Goal: Task Accomplishment & Management: Manage account settings

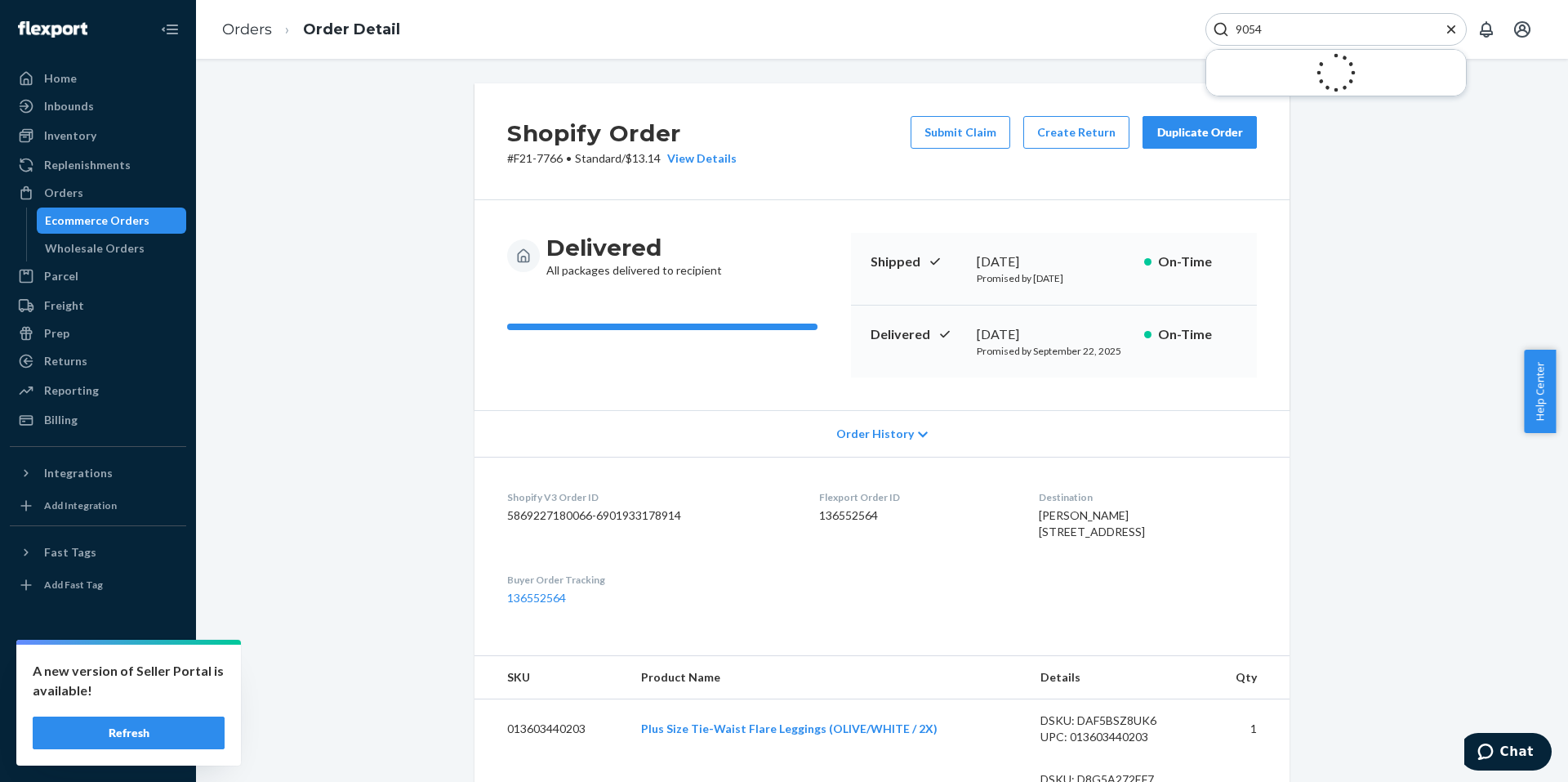
scroll to position [509, 0]
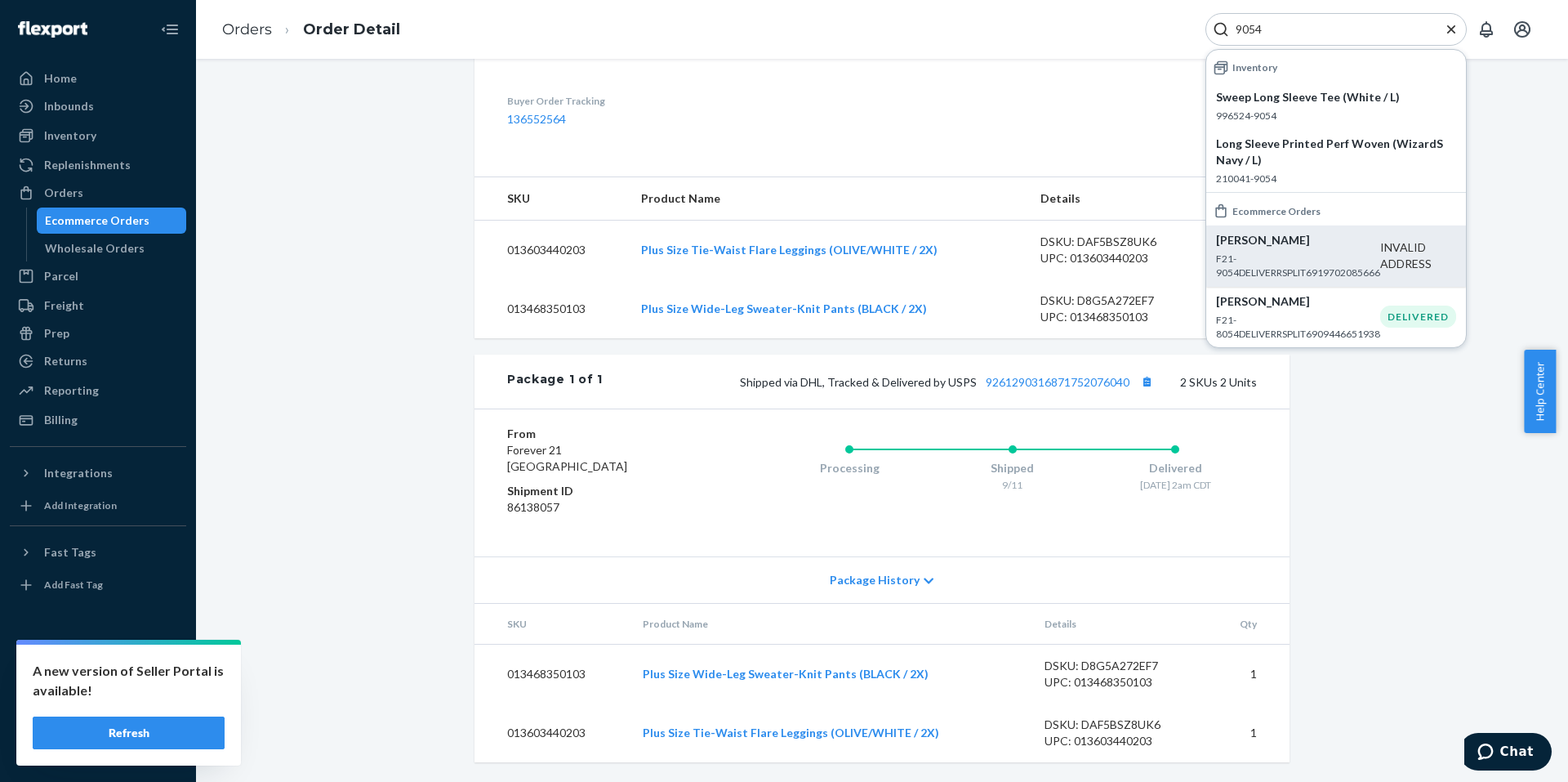
type input "9054"
drag, startPoint x: 1266, startPoint y: 283, endPoint x: 419, endPoint y: 562, distance: 891.8
click at [1266, 283] on li "Rosalie Buist F21-9054DELIVERRSPLIT6919702085666 INVALID ADDRESS" at bounding box center [1335, 255] width 260 height 60
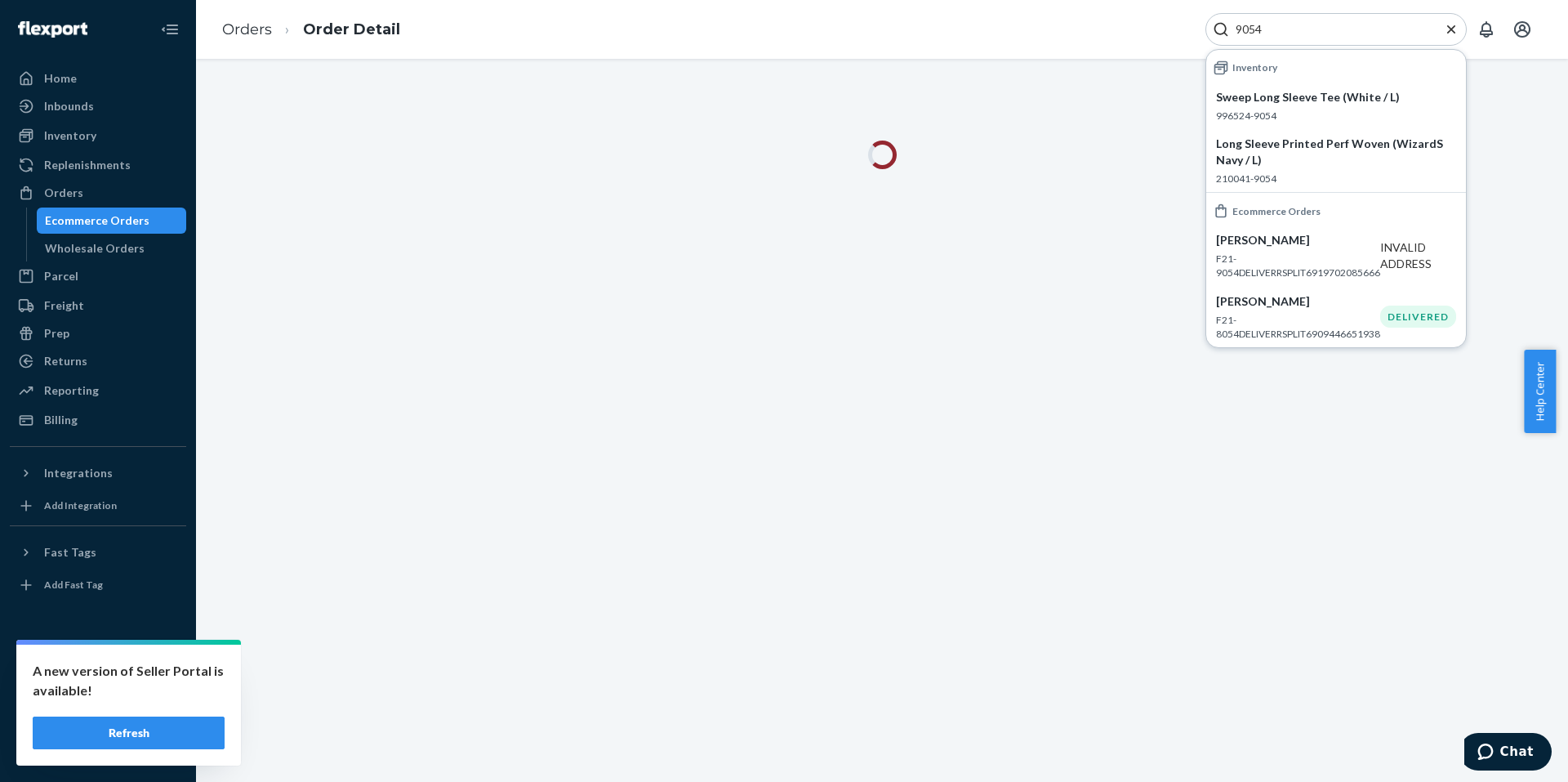
click at [121, 743] on button "Refresh" at bounding box center [129, 732] width 192 height 33
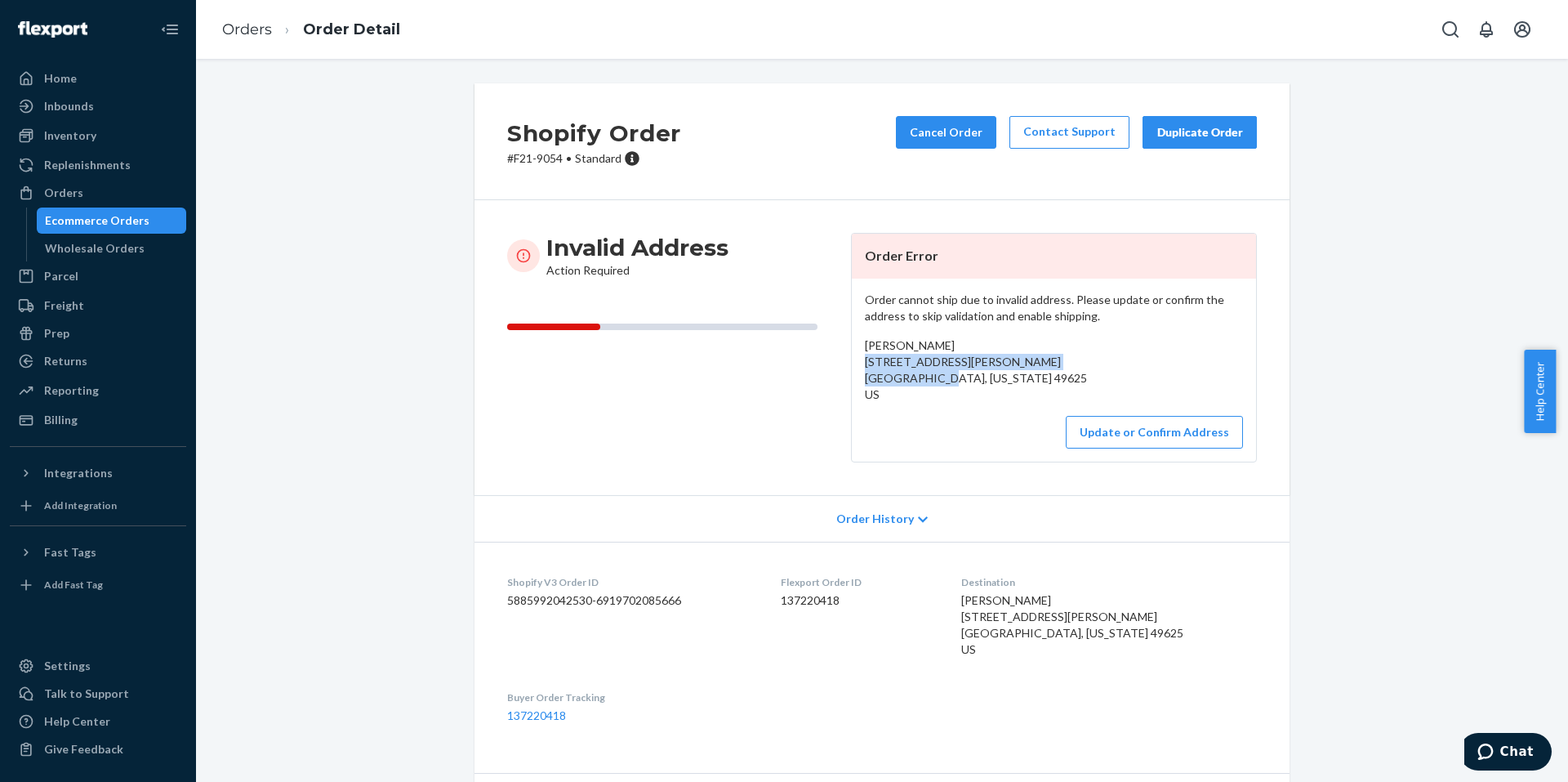
drag, startPoint x: 1003, startPoint y: 376, endPoint x: 855, endPoint y: 367, distance: 148.3
click at [855, 367] on div "Order cannot ship due to invalid address. Please update or confirm the address …" at bounding box center [1053, 370] width 404 height 183
click at [936, 418] on div "Update or Confirm Address" at bounding box center [1053, 432] width 378 height 33
click at [1021, 381] on div "[PERSON_NAME] [STREET_ADDRESS][PERSON_NAME] [GEOGRAPHIC_DATA], [US_STATE] 49625…" at bounding box center [1053, 369] width 378 height 65
drag, startPoint x: 1003, startPoint y: 380, endPoint x: 962, endPoint y: 379, distance: 41.0
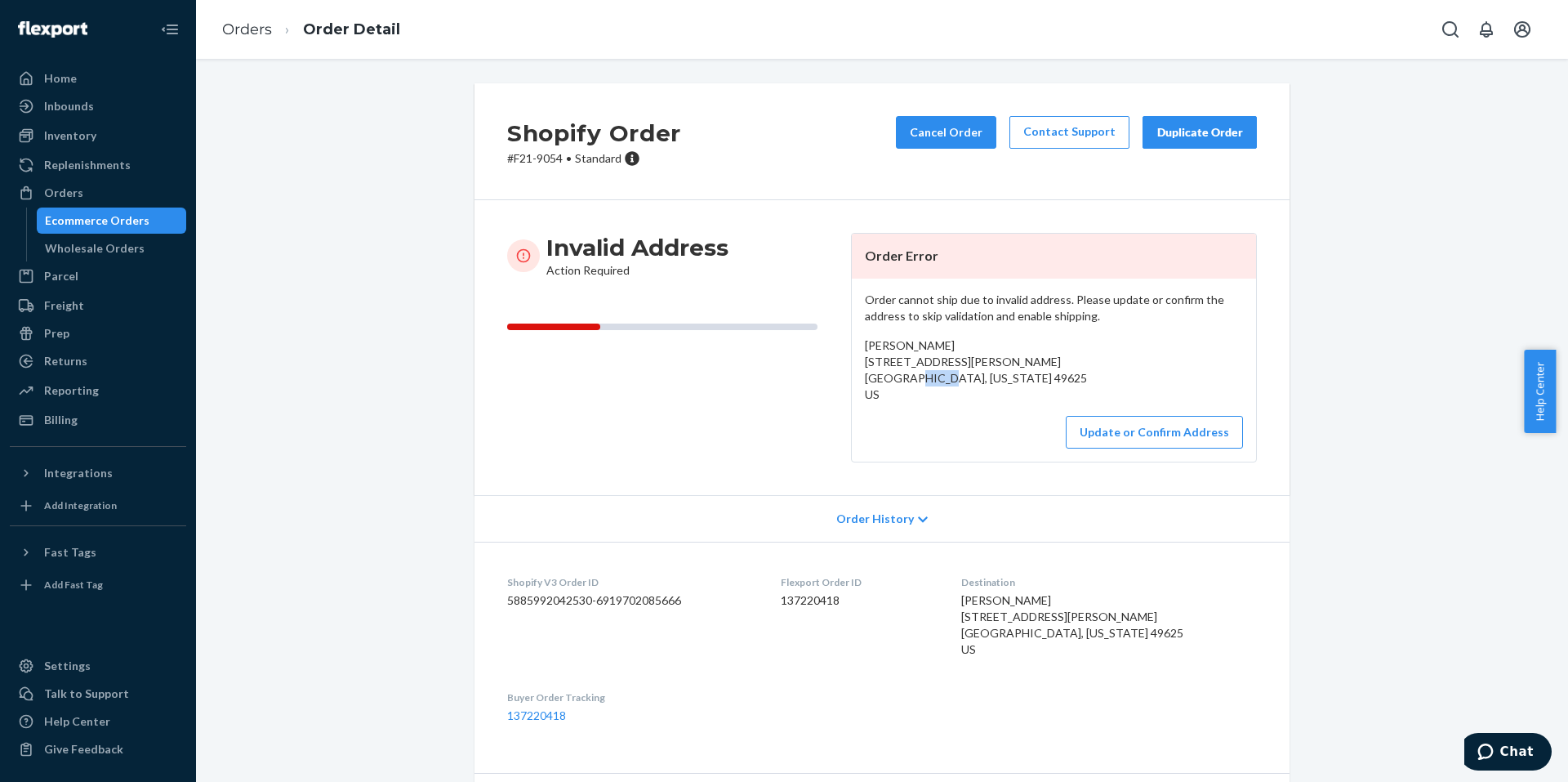
click at [962, 379] on div "[PERSON_NAME] [STREET_ADDRESS][PERSON_NAME] [GEOGRAPHIC_DATA], [US_STATE] 49625…" at bounding box center [1053, 369] width 378 height 65
copy span "49625"
drag, startPoint x: 1014, startPoint y: 379, endPoint x: 929, endPoint y: 402, distance: 88.1
click at [1013, 379] on div "[PERSON_NAME] [STREET_ADDRESS][PERSON_NAME] [GEOGRAPHIC_DATA], [US_STATE] 49625…" at bounding box center [1053, 369] width 378 height 65
drag, startPoint x: 888, startPoint y: 392, endPoint x: 845, endPoint y: 345, distance: 63.7
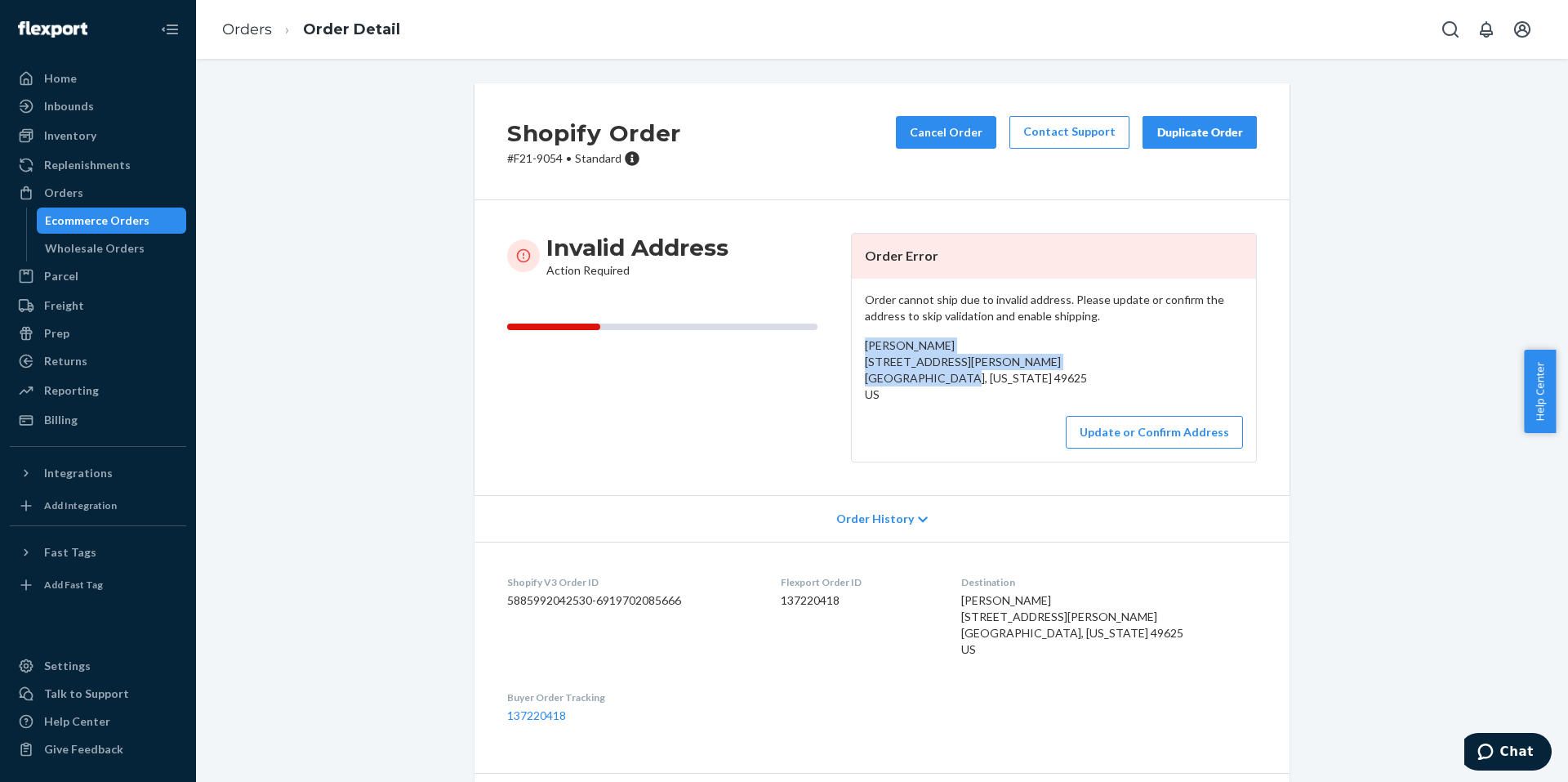
click at [851, 345] on div "Order cannot ship due to invalid address. Please update or confirm the address …" at bounding box center [1053, 370] width 404 height 183
drag, startPoint x: 929, startPoint y: 443, endPoint x: 929, endPoint y: 432, distance: 11.0
click at [929, 432] on div "Update or Confirm Address" at bounding box center [1053, 432] width 378 height 33
click at [1015, 377] on div "[PERSON_NAME] [STREET_ADDRESS][PERSON_NAME] [GEOGRAPHIC_DATA], [US_STATE] 49625…" at bounding box center [1053, 369] width 378 height 65
click at [1013, 380] on div "[PERSON_NAME] [STREET_ADDRESS][PERSON_NAME] [GEOGRAPHIC_DATA], [US_STATE] 49625…" at bounding box center [1053, 369] width 378 height 65
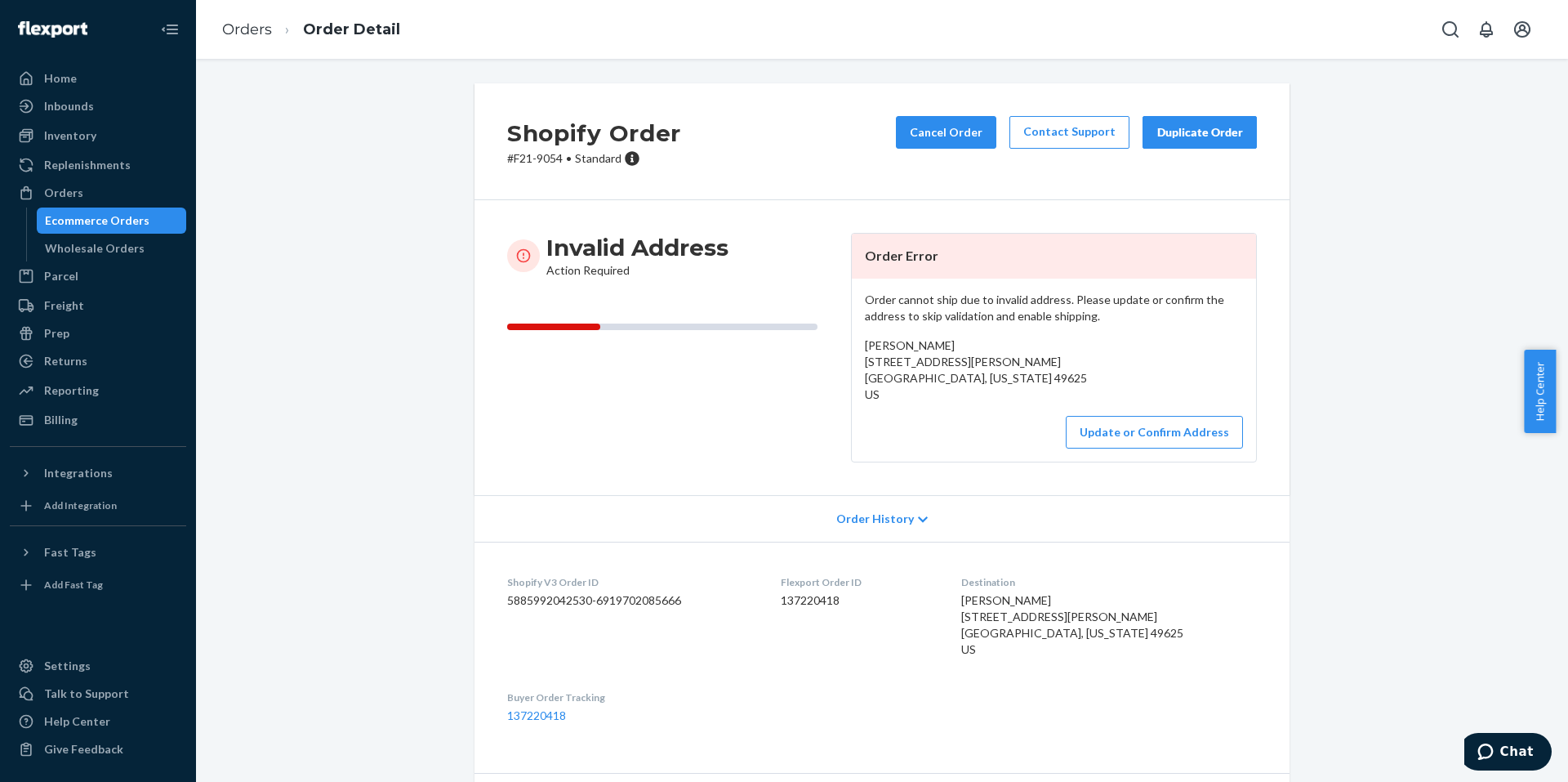
click at [1038, 351] on div "[PERSON_NAME] [STREET_ADDRESS][PERSON_NAME] [GEOGRAPHIC_DATA], [US_STATE] 49625…" at bounding box center [1053, 369] width 378 height 65
drag, startPoint x: 1021, startPoint y: 371, endPoint x: 849, endPoint y: 345, distance: 174.0
click at [851, 345] on div "Order cannot ship due to invalid address. Please update or confirm the address …" at bounding box center [1053, 370] width 404 height 183
copy span "[PERSON_NAME] [STREET_ADDRESS][PERSON_NAME] [GEOGRAPHIC_DATA], [US_STATE] 49625"
drag, startPoint x: 556, startPoint y: 156, endPoint x: 494, endPoint y: 156, distance: 62.0
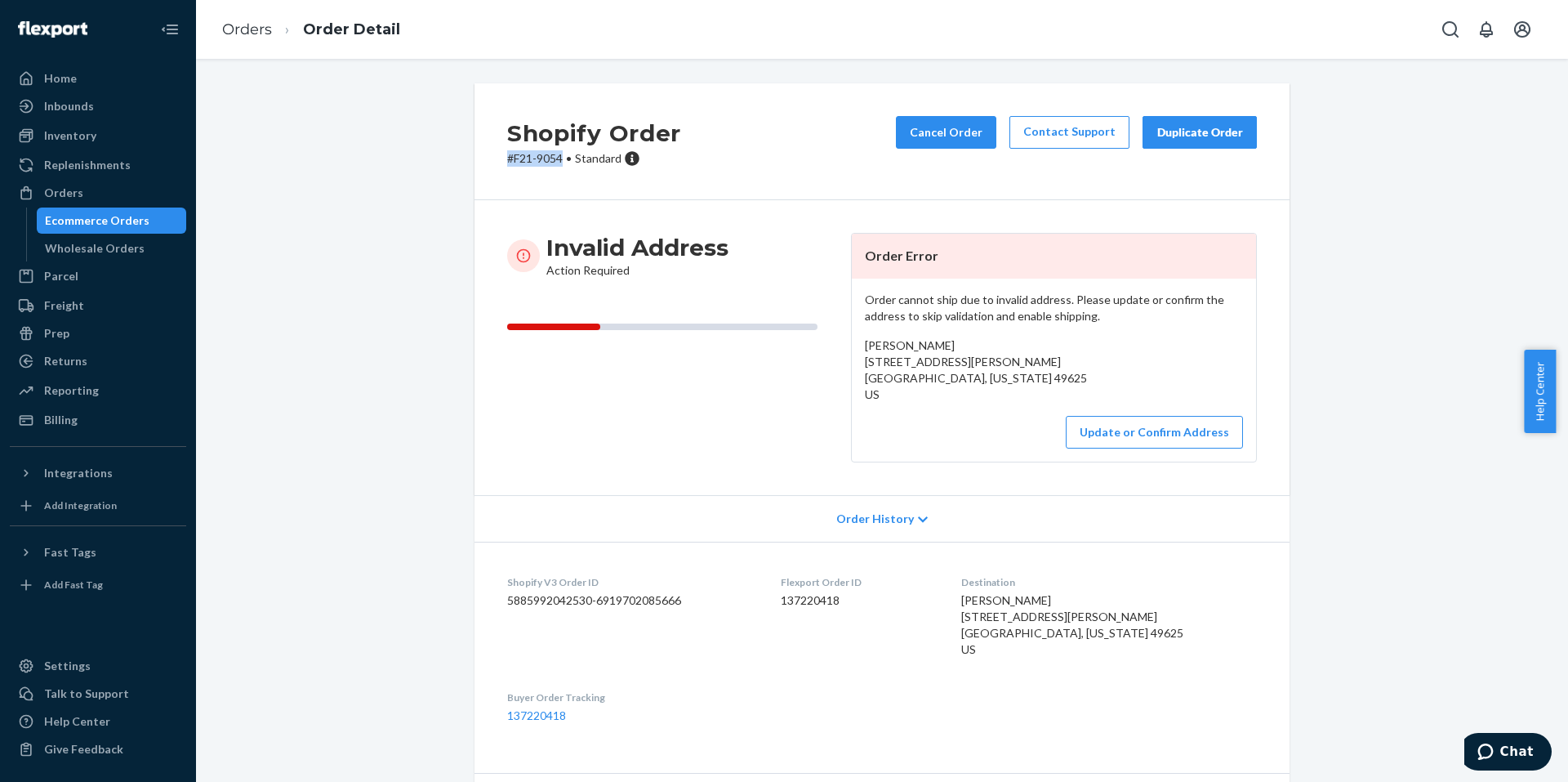
click at [494, 156] on div "Shopify Order # F21-9054 • Standard Cancel Order Contact Support Duplicate Order" at bounding box center [881, 141] width 815 height 117
copy p "# F21-9054"
click at [1442, 33] on icon "Open Search Box" at bounding box center [1449, 29] width 20 height 20
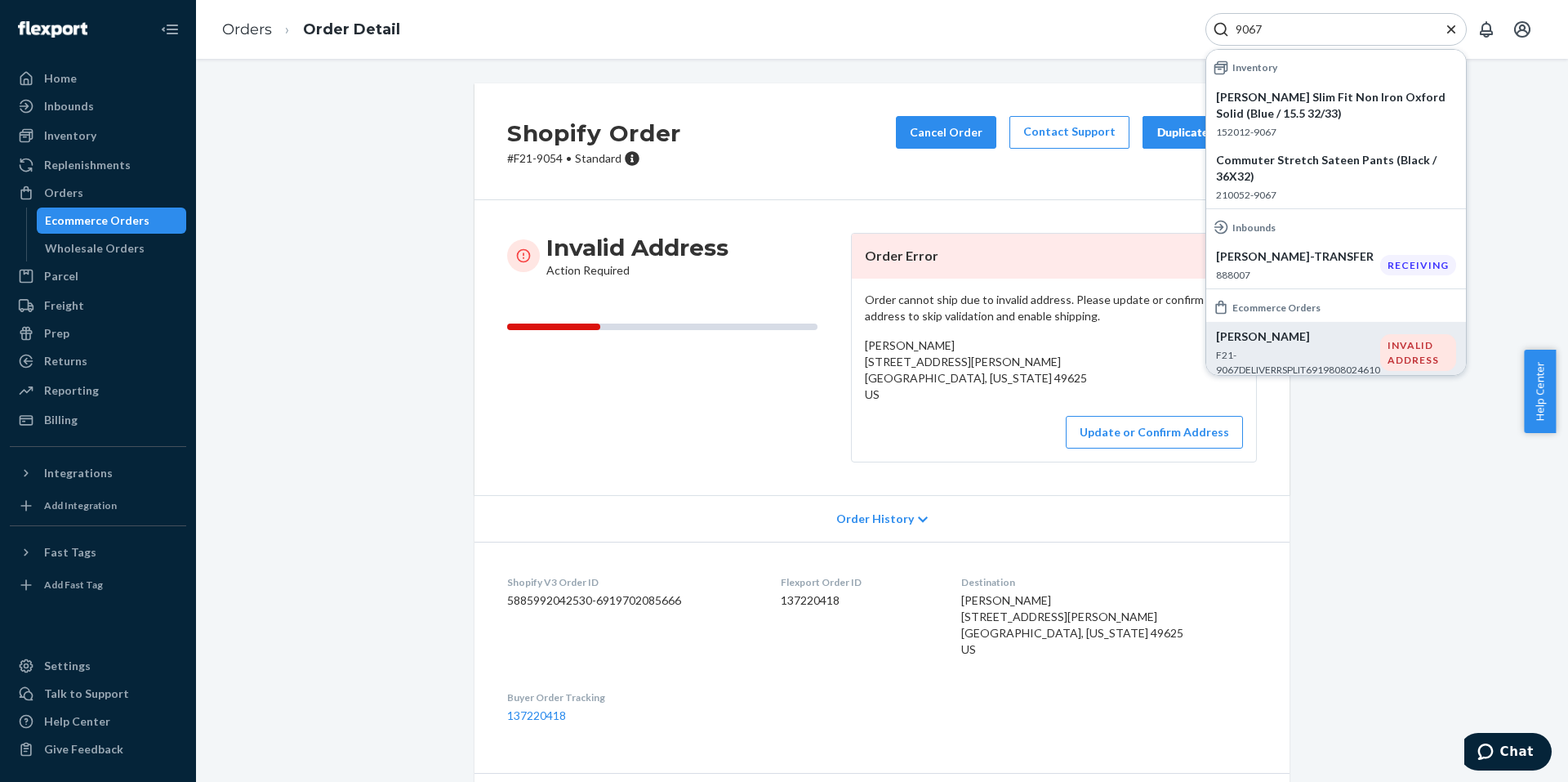
type input "9067"
click at [1261, 357] on p "F21-9067DELIVERRSPLIT6919808024610" at bounding box center [1298, 361] width 164 height 27
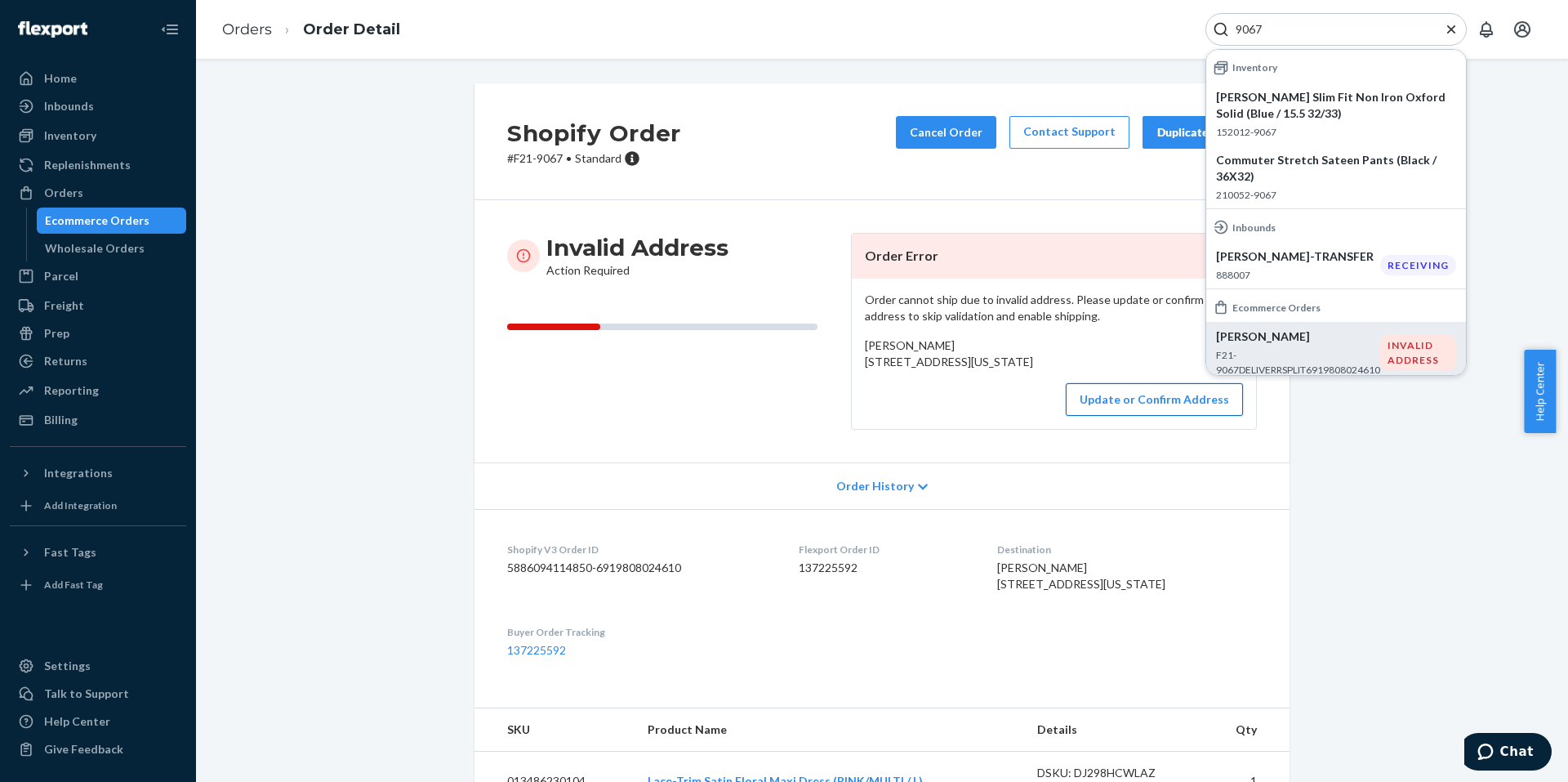
click at [1145, 415] on button "Update or Confirm Address" at bounding box center [1154, 399] width 177 height 33
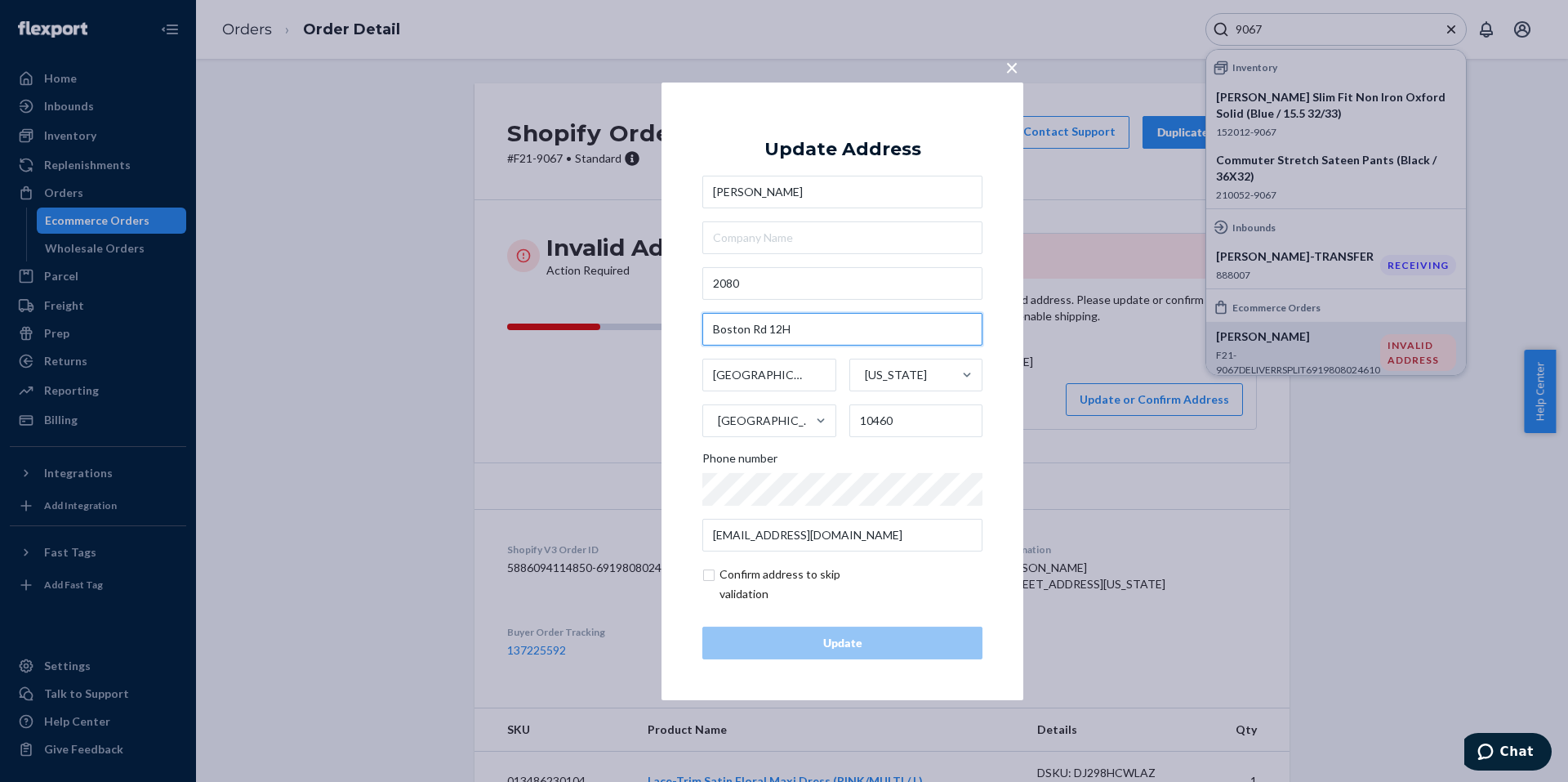
drag, startPoint x: 768, startPoint y: 329, endPoint x: 709, endPoint y: 334, distance: 59.2
click at [709, 334] on input "Boston Rd 12H" at bounding box center [842, 329] width 280 height 33
type input "12H"
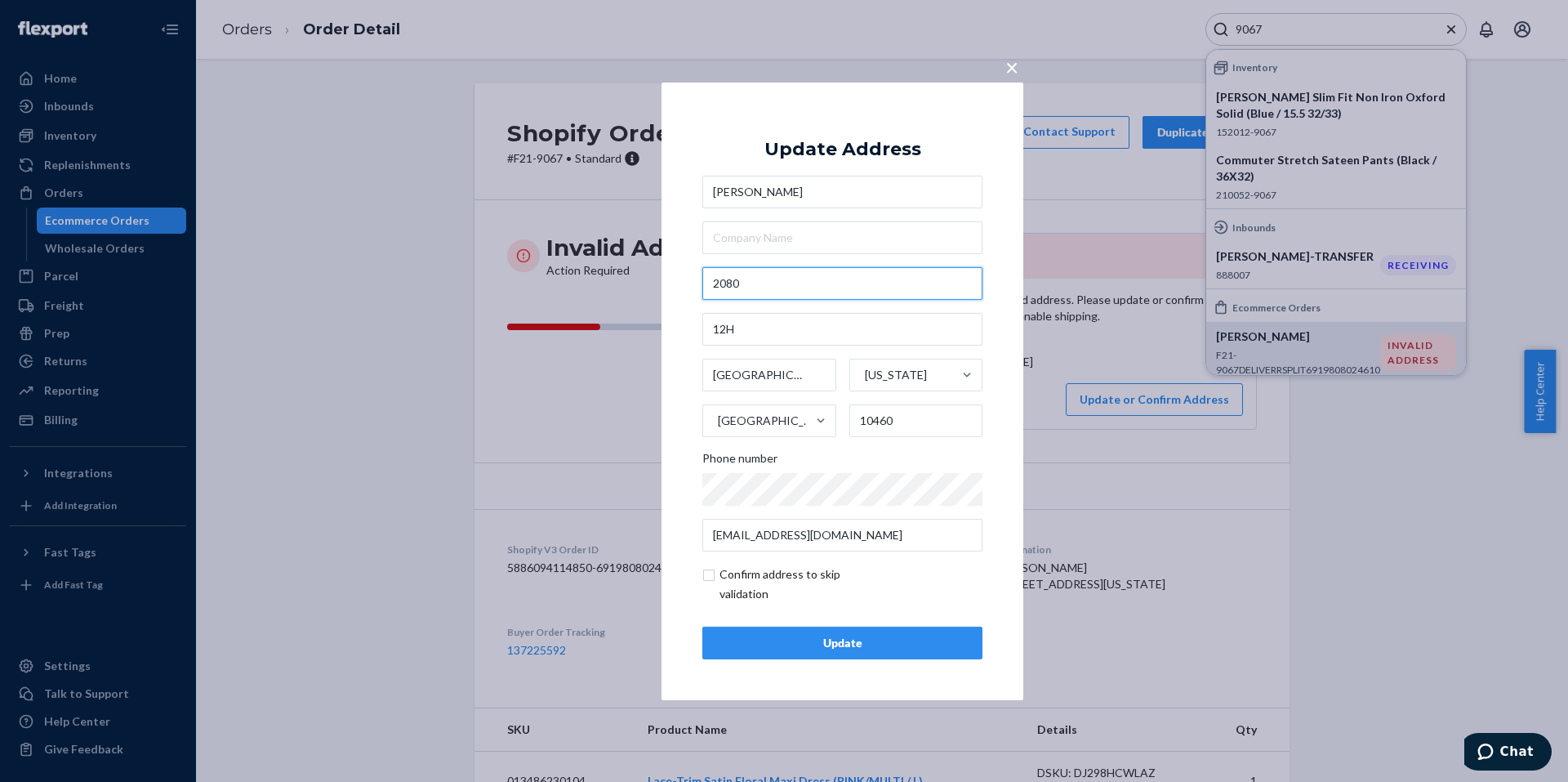
click at [753, 285] on input "2080" at bounding box center [842, 283] width 280 height 33
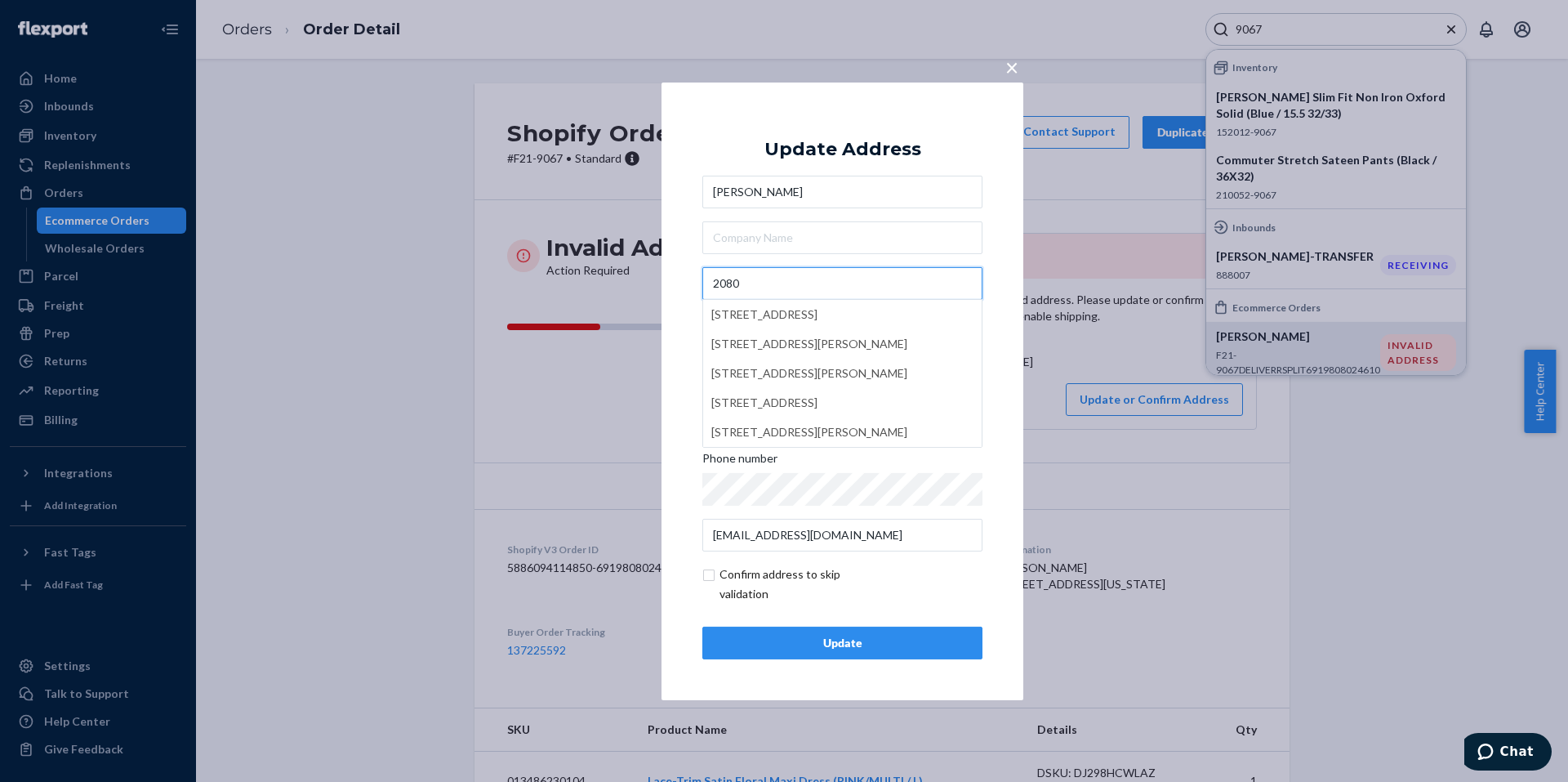
paste input "Boston Rd"
type input "[STREET_ADDRESS]"
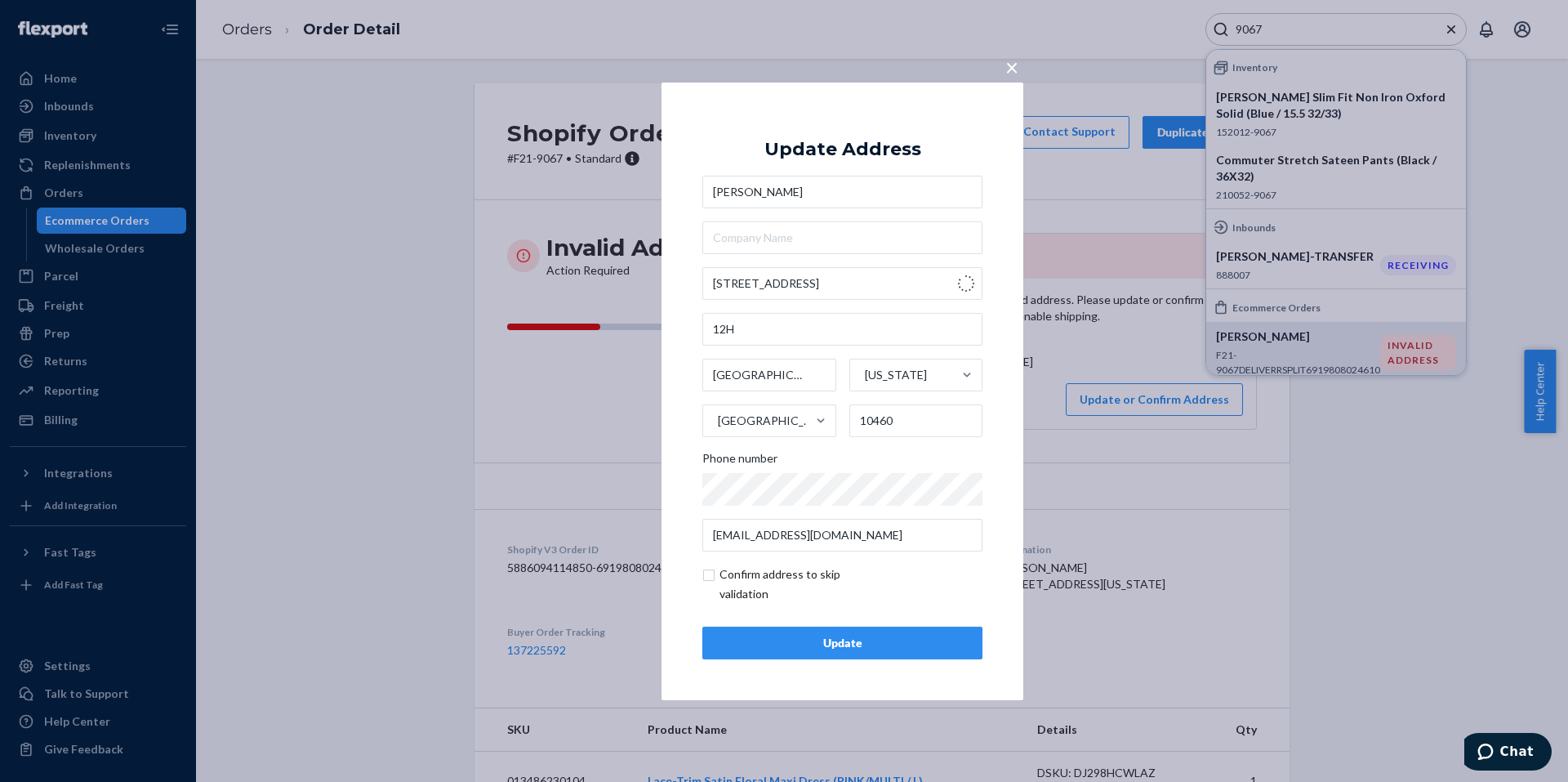
type input "The Bronx - [US_STATE]"
type input "[STREET_ADDRESS]"
click at [842, 338] on input "text" at bounding box center [842, 329] width 280 height 33
type input "12H"
click at [819, 651] on button "Update" at bounding box center [842, 643] width 280 height 33
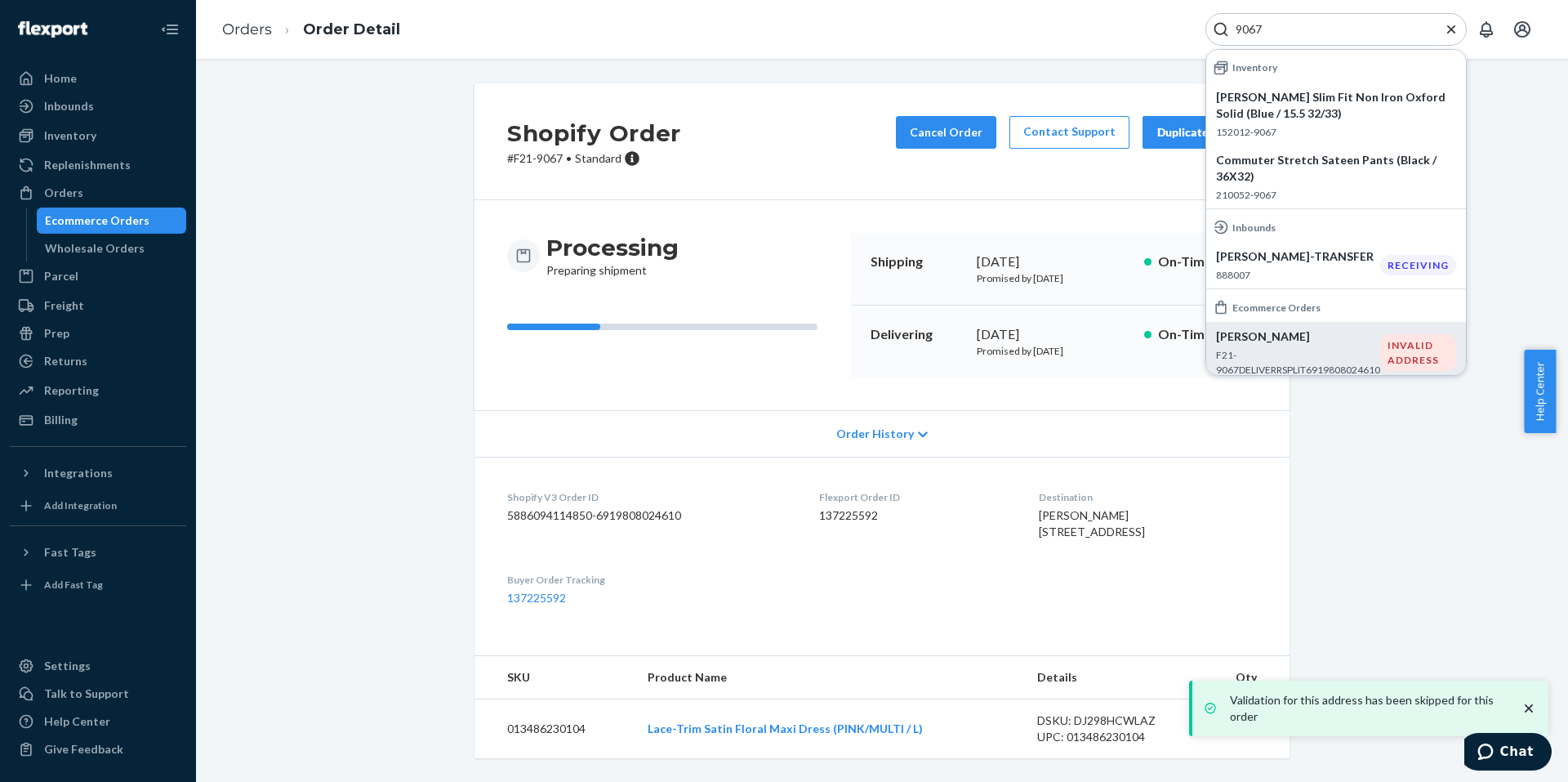
click at [1509, 513] on div "Shopify Order # F21-9067 • Standard Cancel Order Contact Support Duplicate Orde…" at bounding box center [881, 430] width 1347 height 694
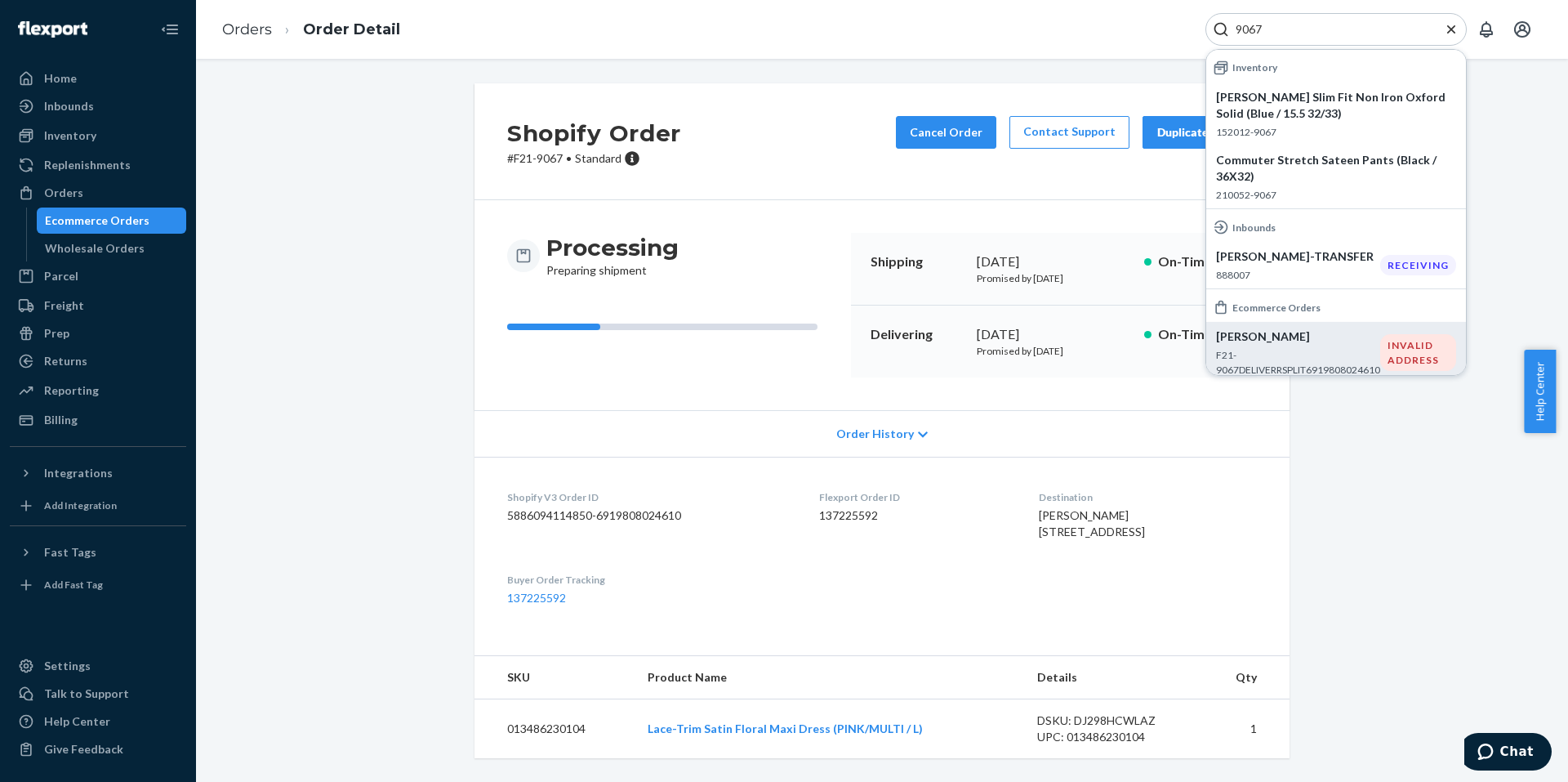
click at [1319, 34] on input "9067" at bounding box center [1329, 29] width 201 height 16
click at [1338, 24] on input "9067" at bounding box center [1329, 29] width 201 height 16
paste input "F21-8005 Complete"
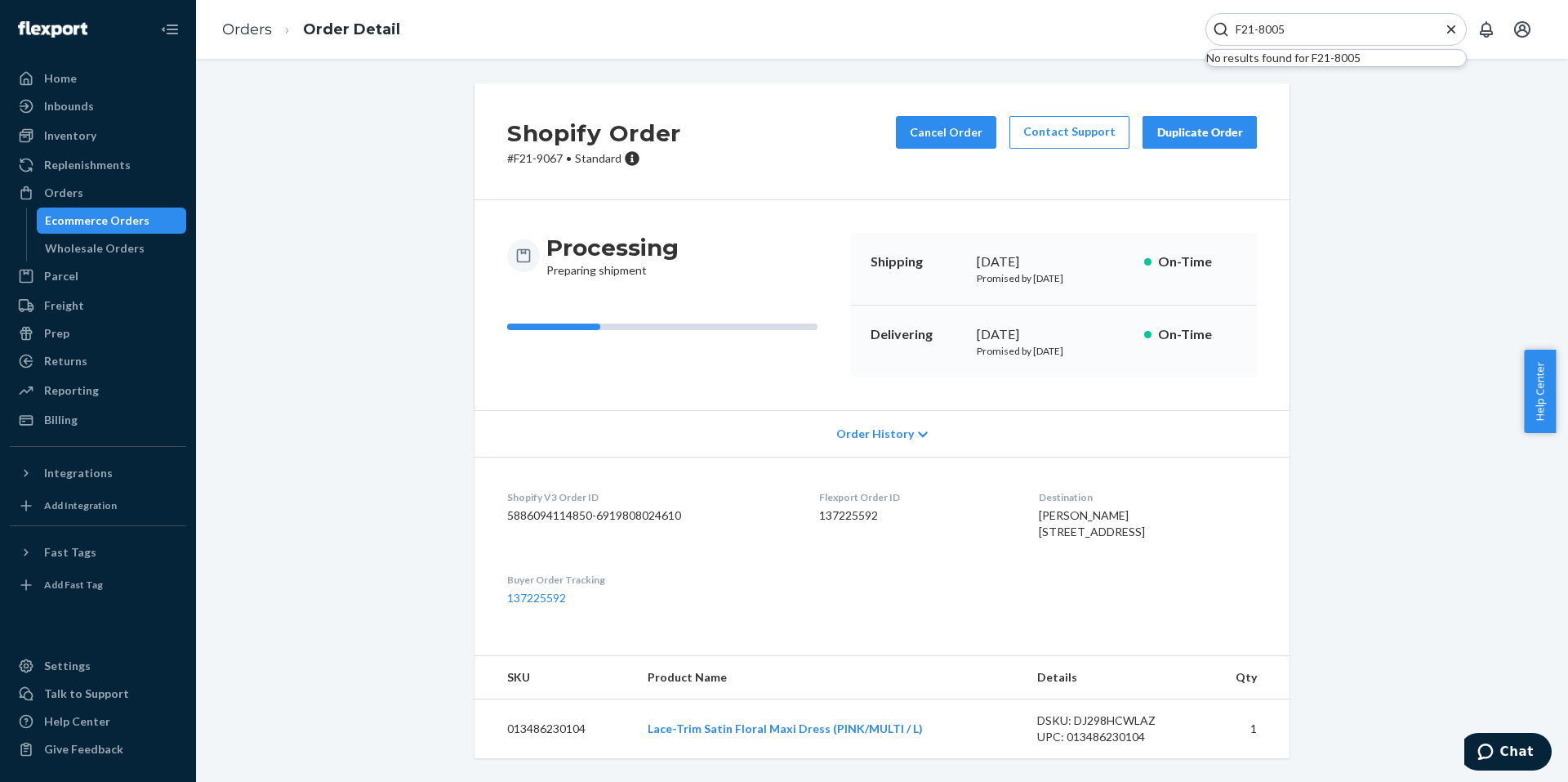
type input "F21-8005"
click at [85, 227] on div "Ecommerce Orders" at bounding box center [97, 220] width 105 height 16
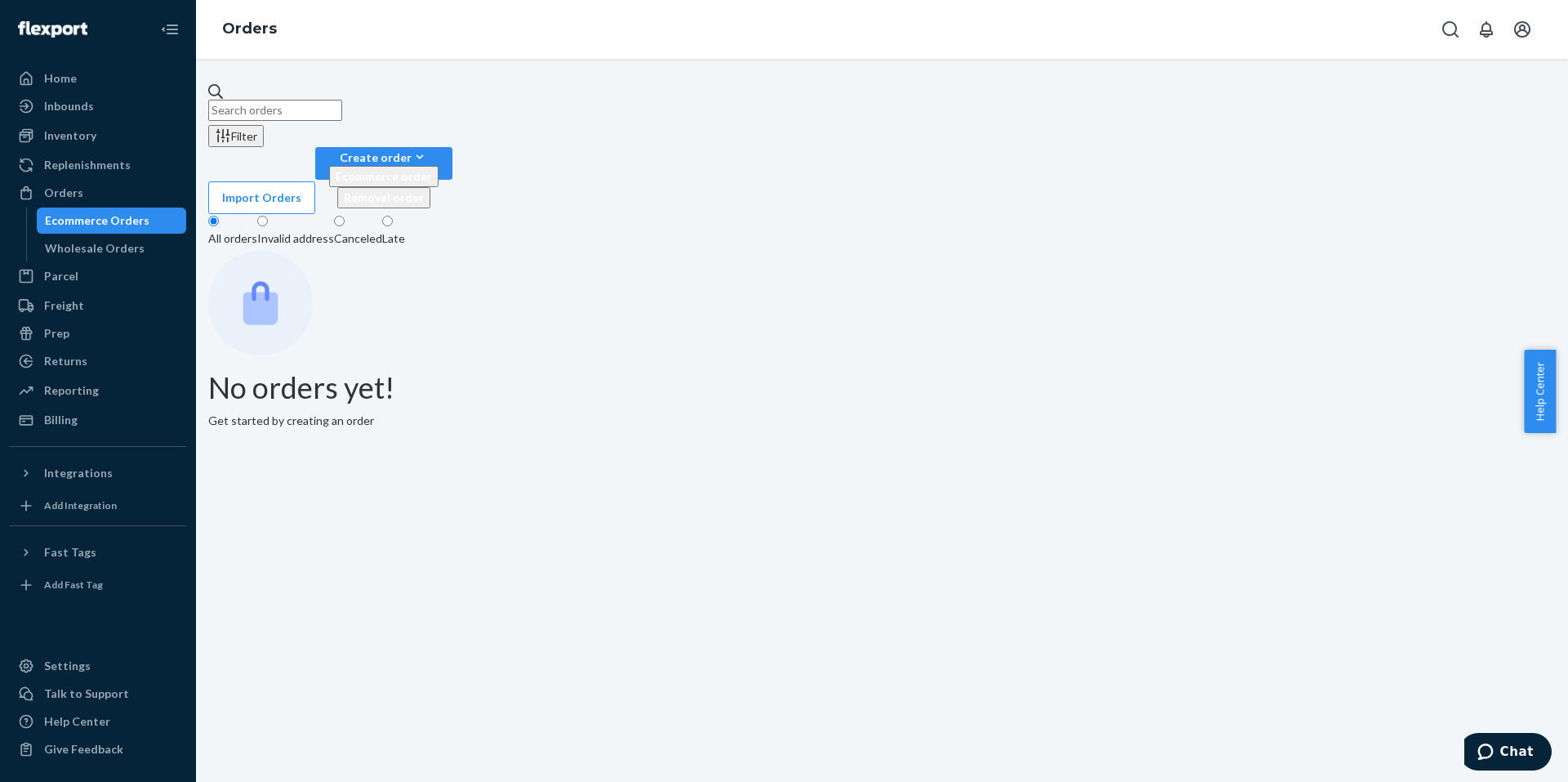
click at [296, 114] on input "text" at bounding box center [275, 110] width 134 height 22
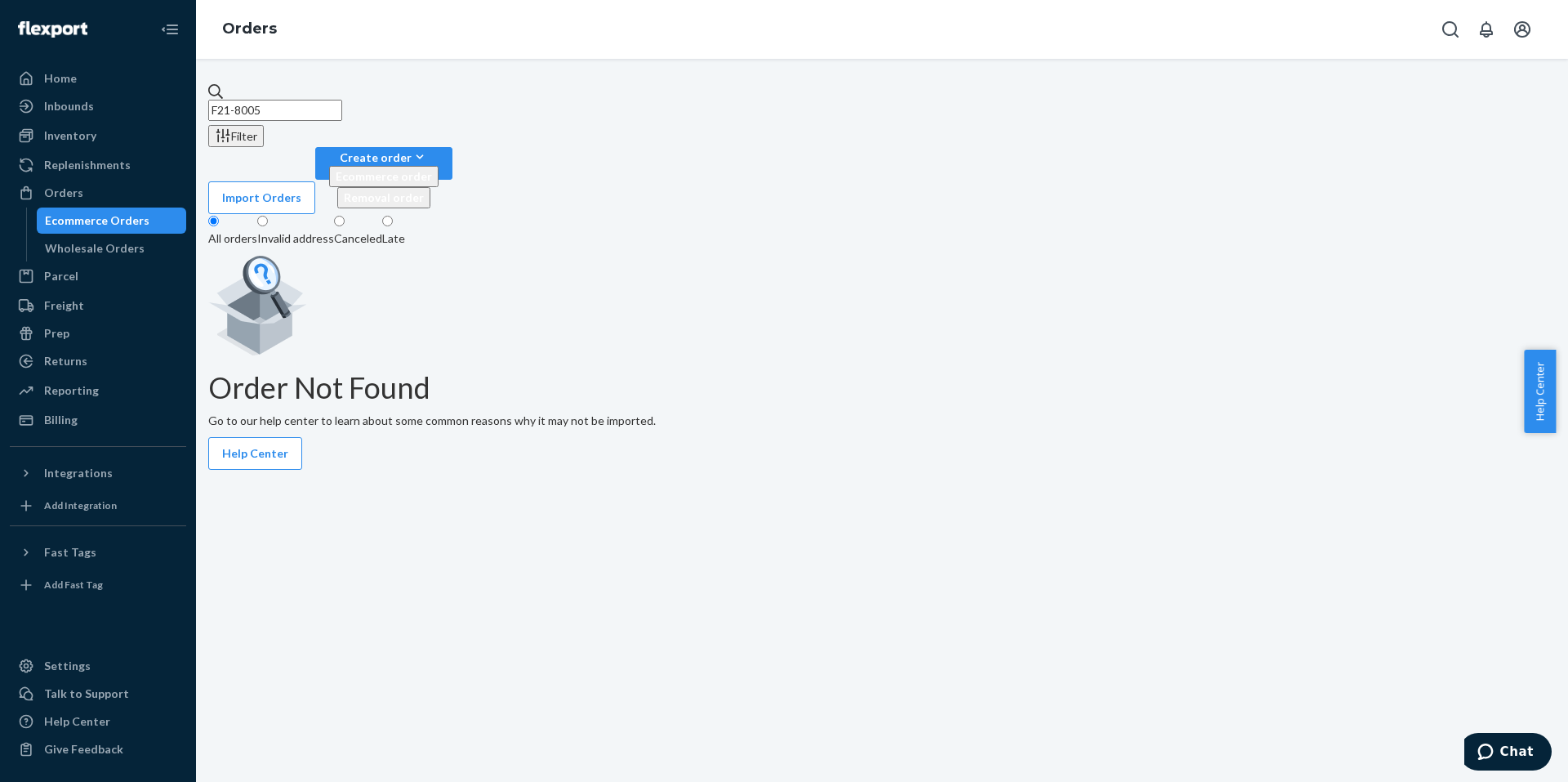
click at [342, 101] on input "F21-8005" at bounding box center [275, 110] width 134 height 22
type input "F21-8005"
click at [318, 230] on div "Invalid address" at bounding box center [295, 237] width 76 height 16
click at [267, 216] on input "Invalid address" at bounding box center [262, 220] width 10 height 10
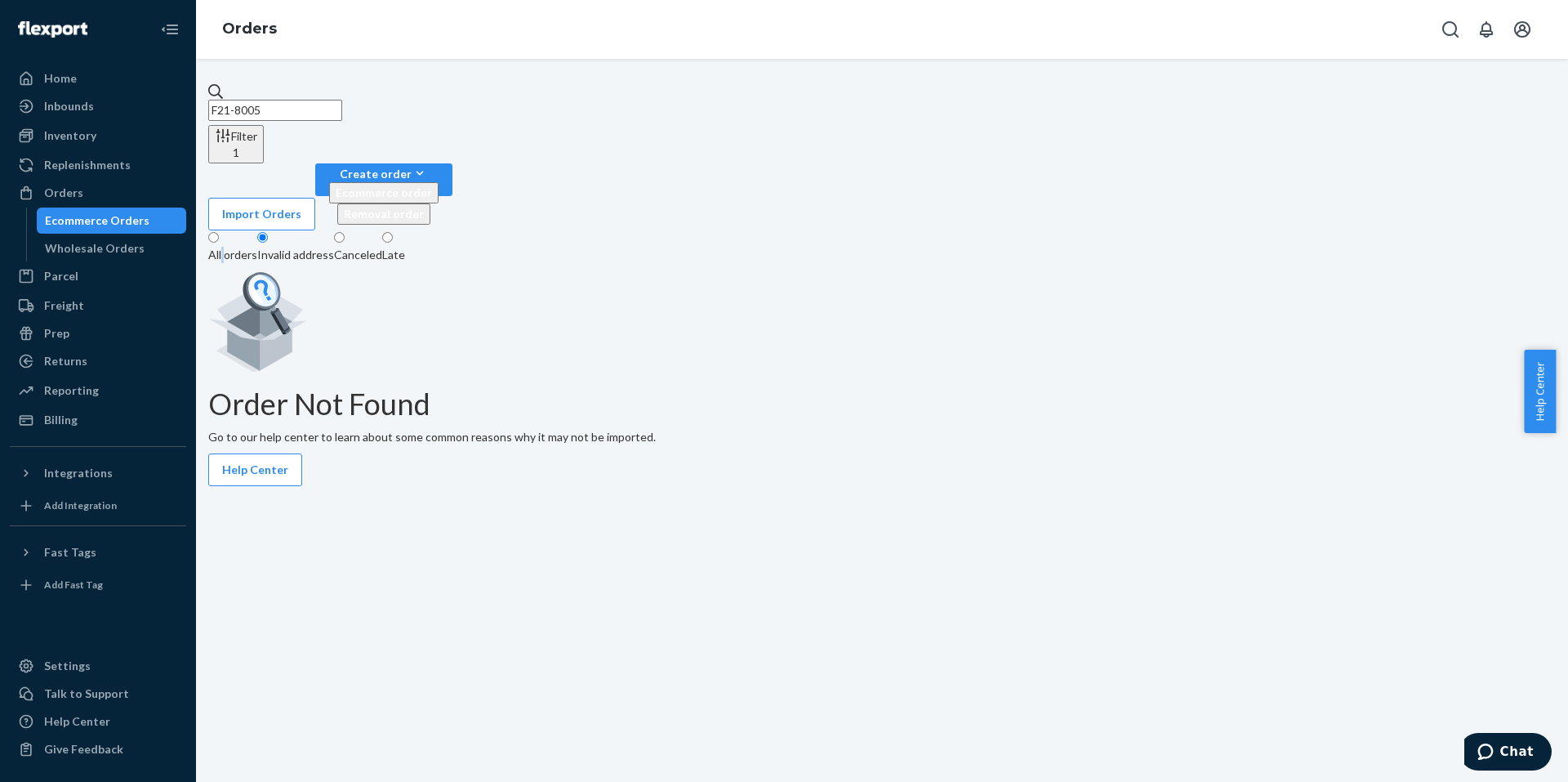
click at [244, 247] on div "All orders" at bounding box center [233, 254] width 49 height 16
click at [251, 247] on div "All orders" at bounding box center [233, 254] width 49 height 16
click at [218, 232] on input "All orders" at bounding box center [213, 236] width 10 height 10
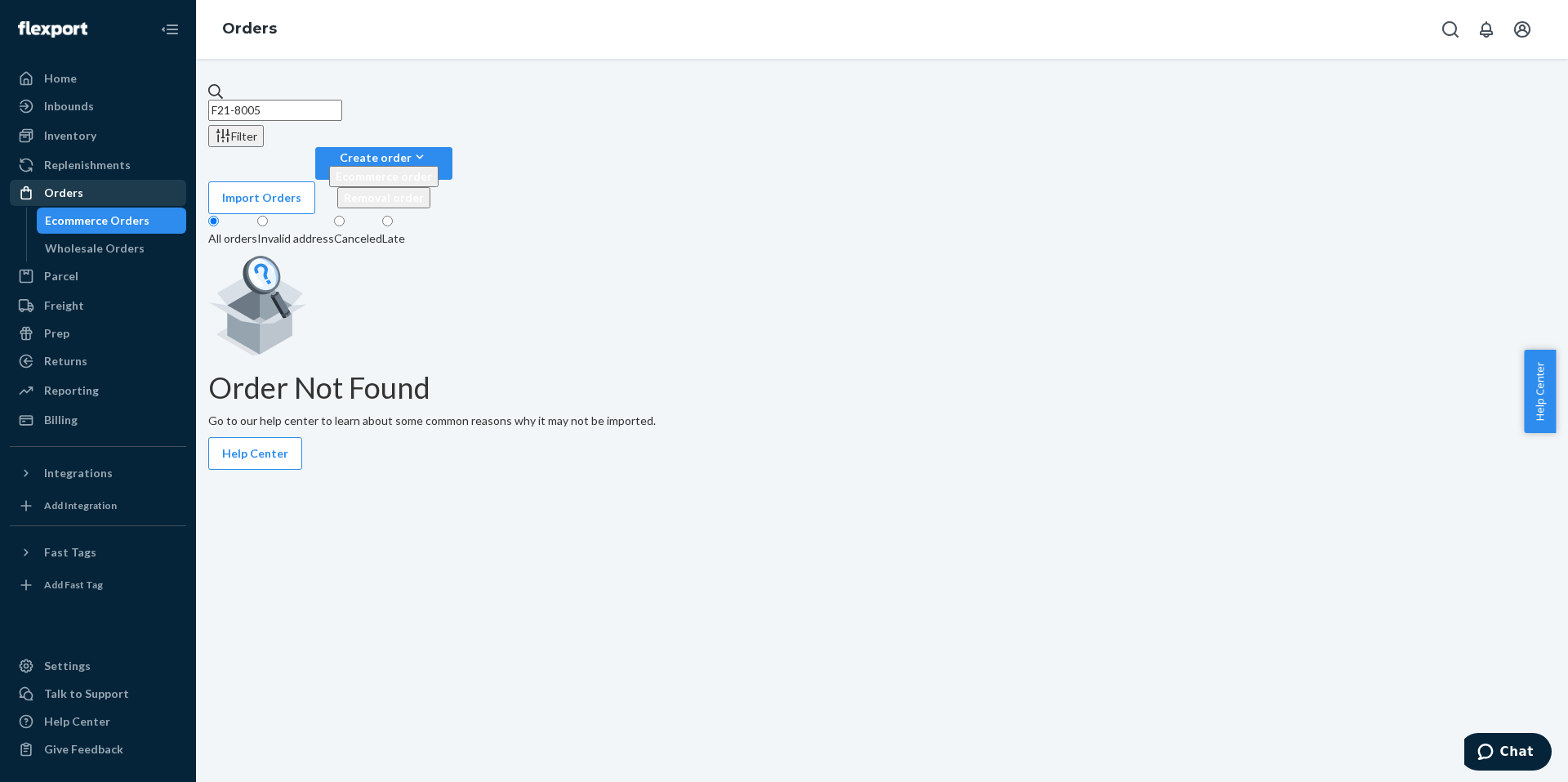
click at [71, 190] on div "Orders" at bounding box center [64, 192] width 40 height 16
click at [79, 73] on div "Home" at bounding box center [98, 78] width 173 height 23
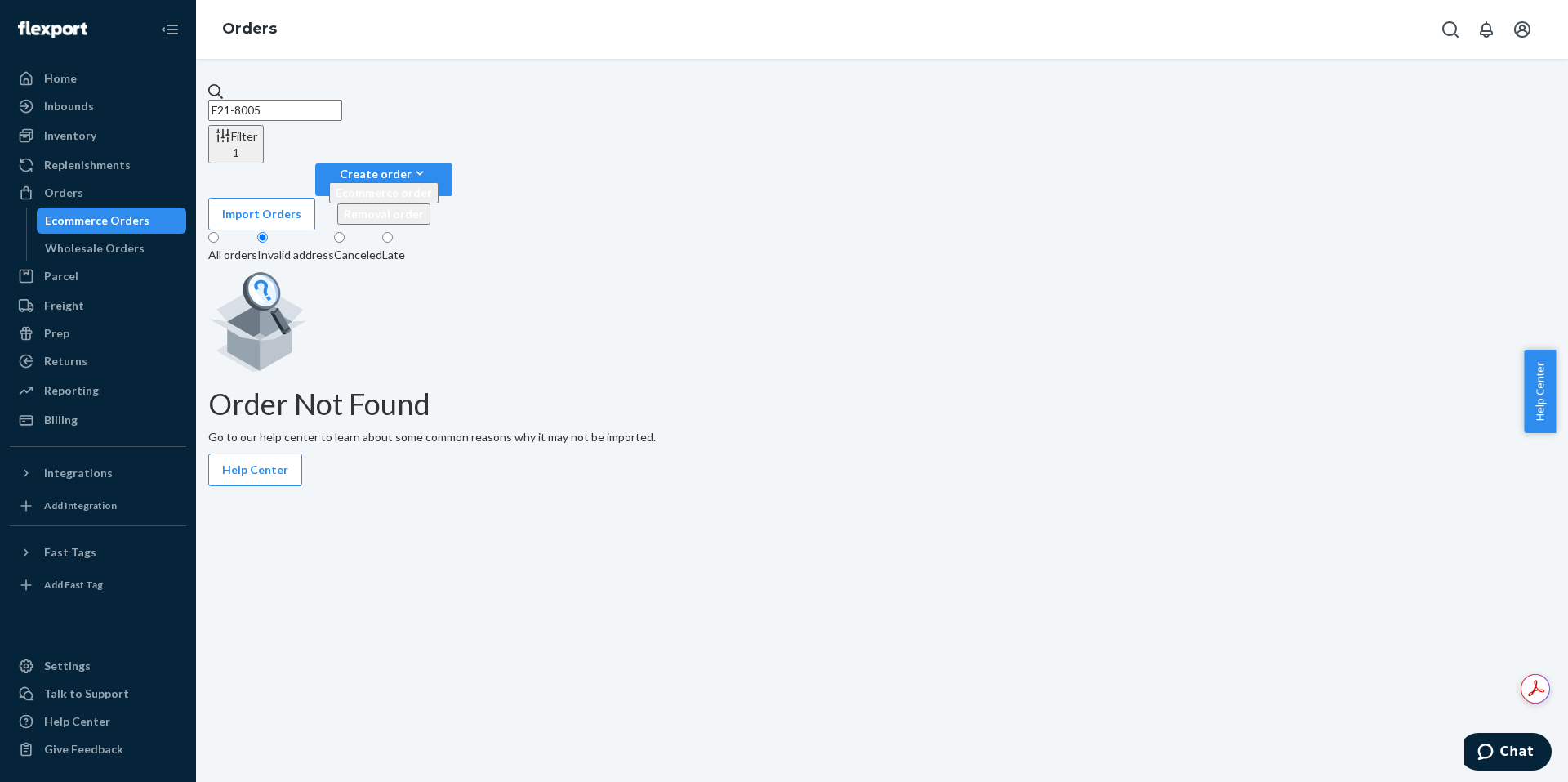
drag, startPoint x: 64, startPoint y: 224, endPoint x: 57, endPoint y: 126, distance: 98.2
click at [64, 223] on div "Ecommerce Orders" at bounding box center [97, 220] width 105 height 16
click at [57, 90] on link "Home" at bounding box center [97, 78] width 176 height 26
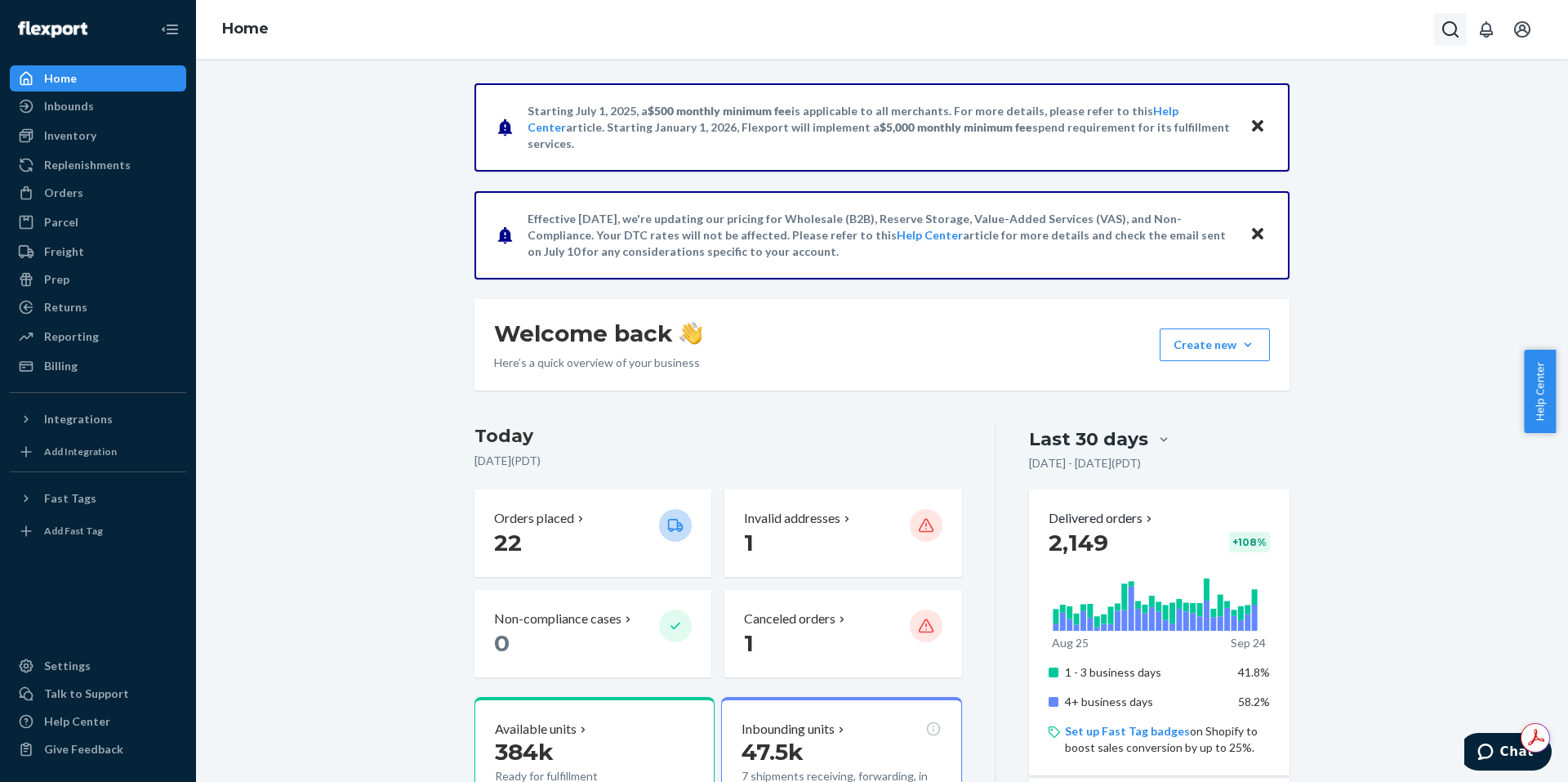
click at [1446, 27] on icon "Open Search Box" at bounding box center [1449, 29] width 20 height 20
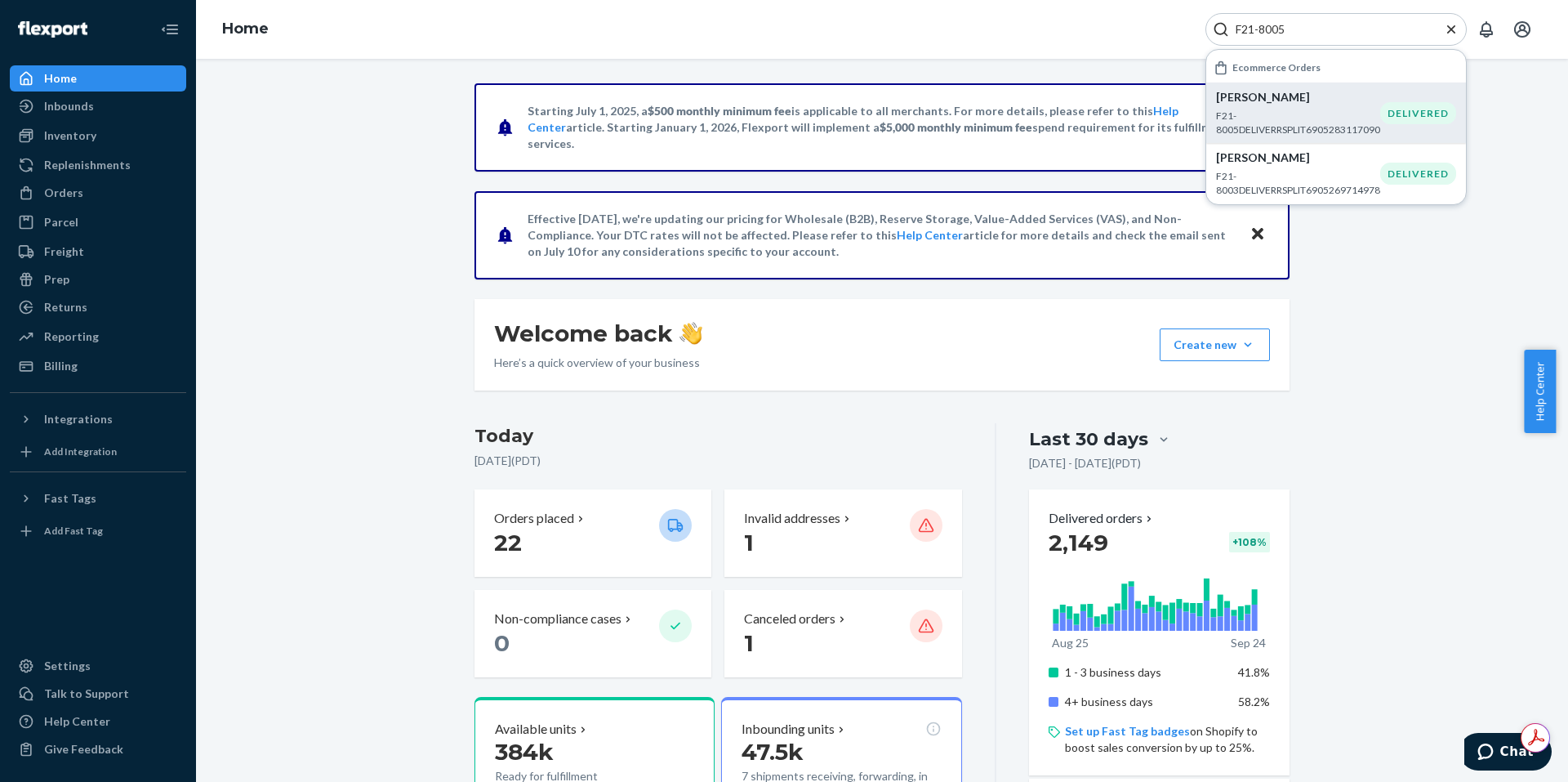
type input "F21-8005"
click at [1317, 110] on p "F21-8005DELIVERRSPLIT6905283117090" at bounding box center [1298, 122] width 164 height 27
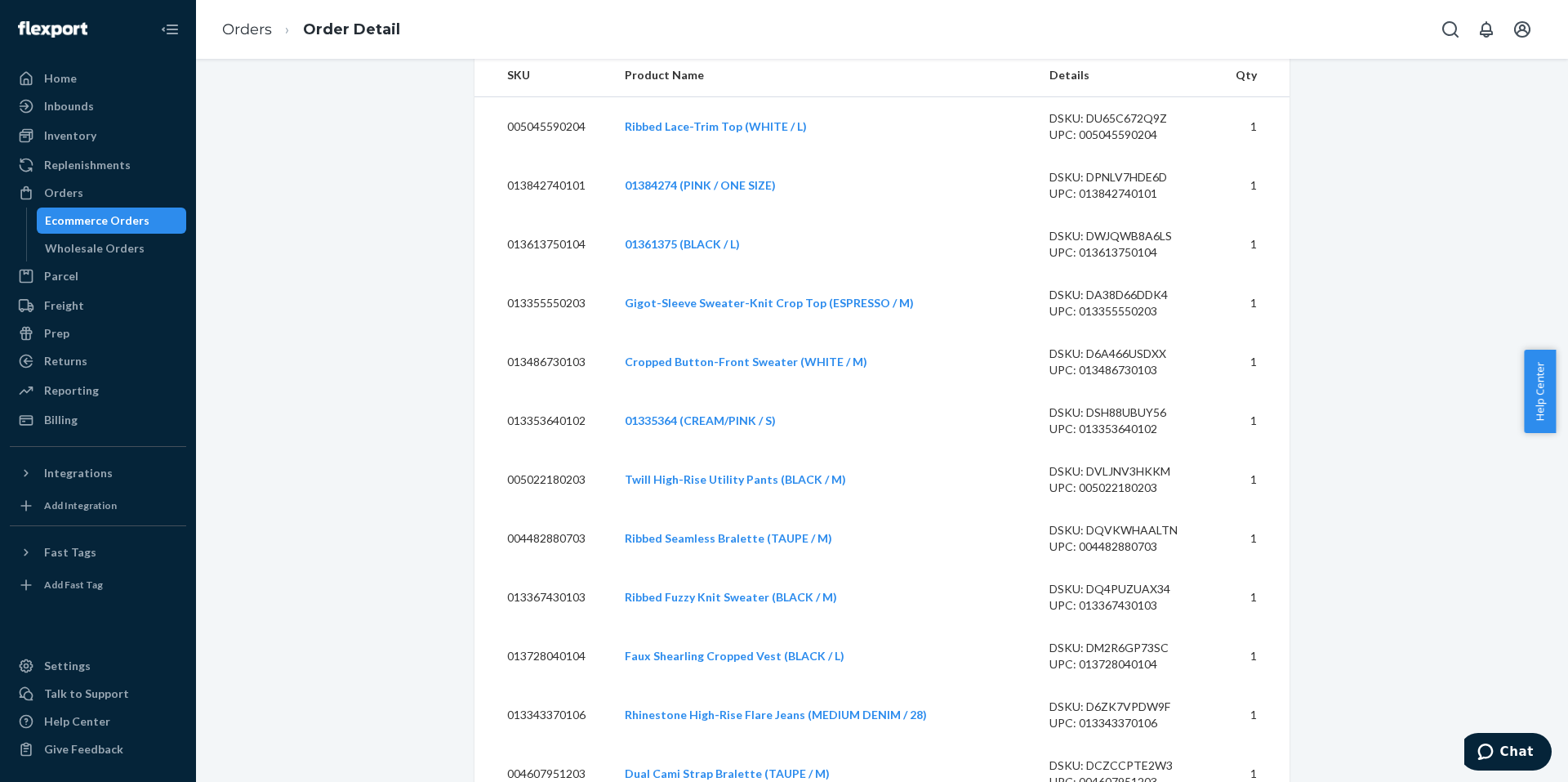
scroll to position [327, 0]
